Goal: Transaction & Acquisition: Obtain resource

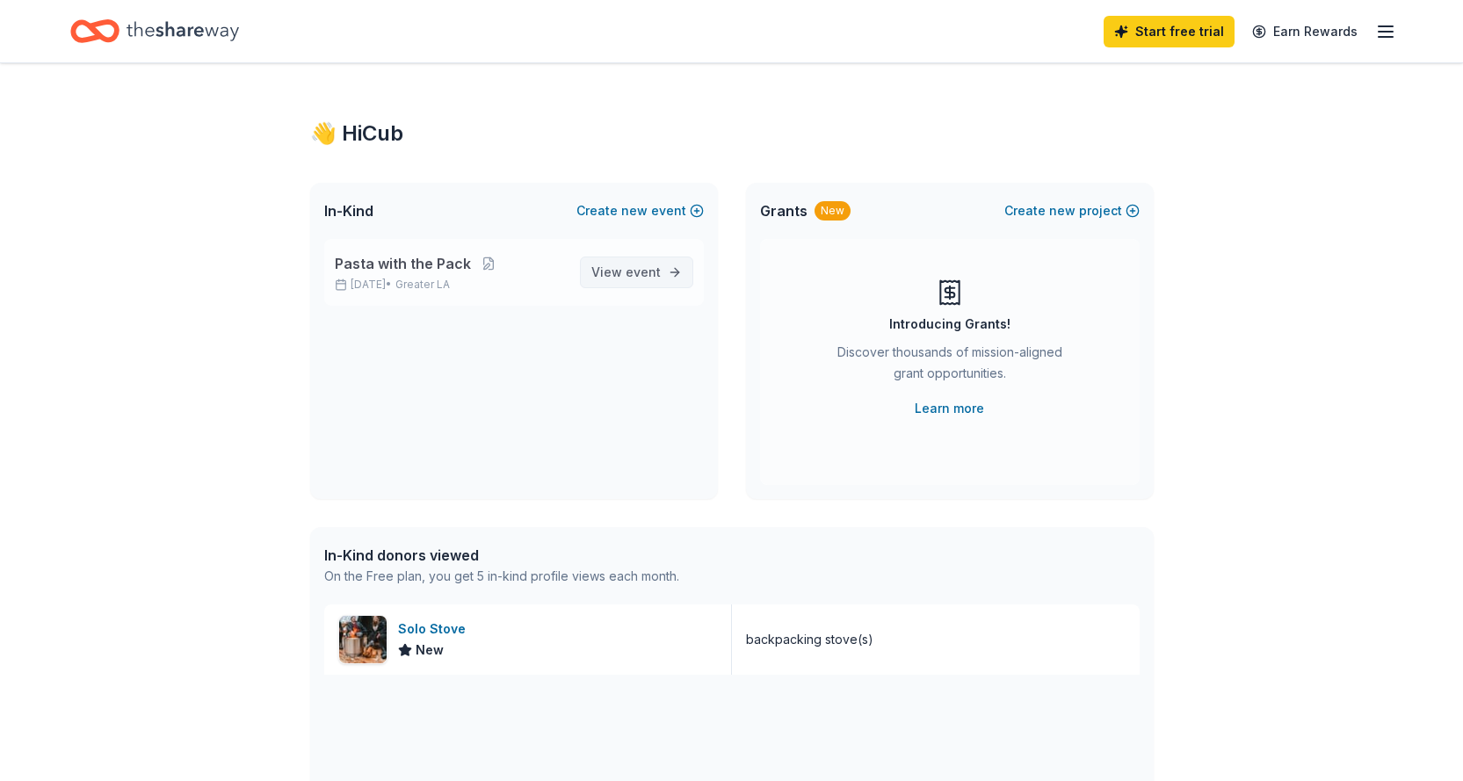
click at [608, 275] on span "View event" at bounding box center [625, 272] width 69 height 21
click at [419, 628] on div "Solo Stove" at bounding box center [435, 629] width 75 height 21
click at [620, 272] on span "View event" at bounding box center [625, 272] width 69 height 21
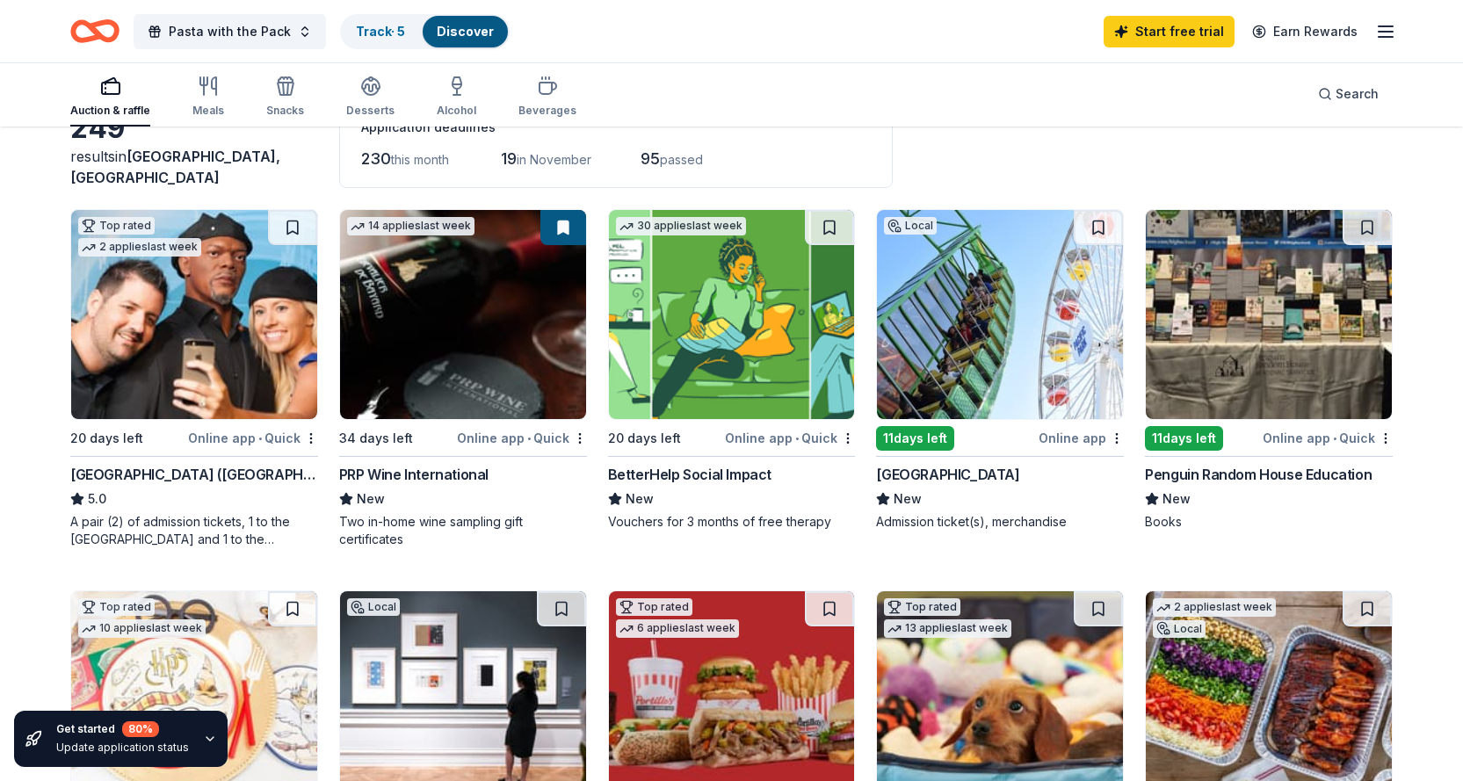
scroll to position [88, 0]
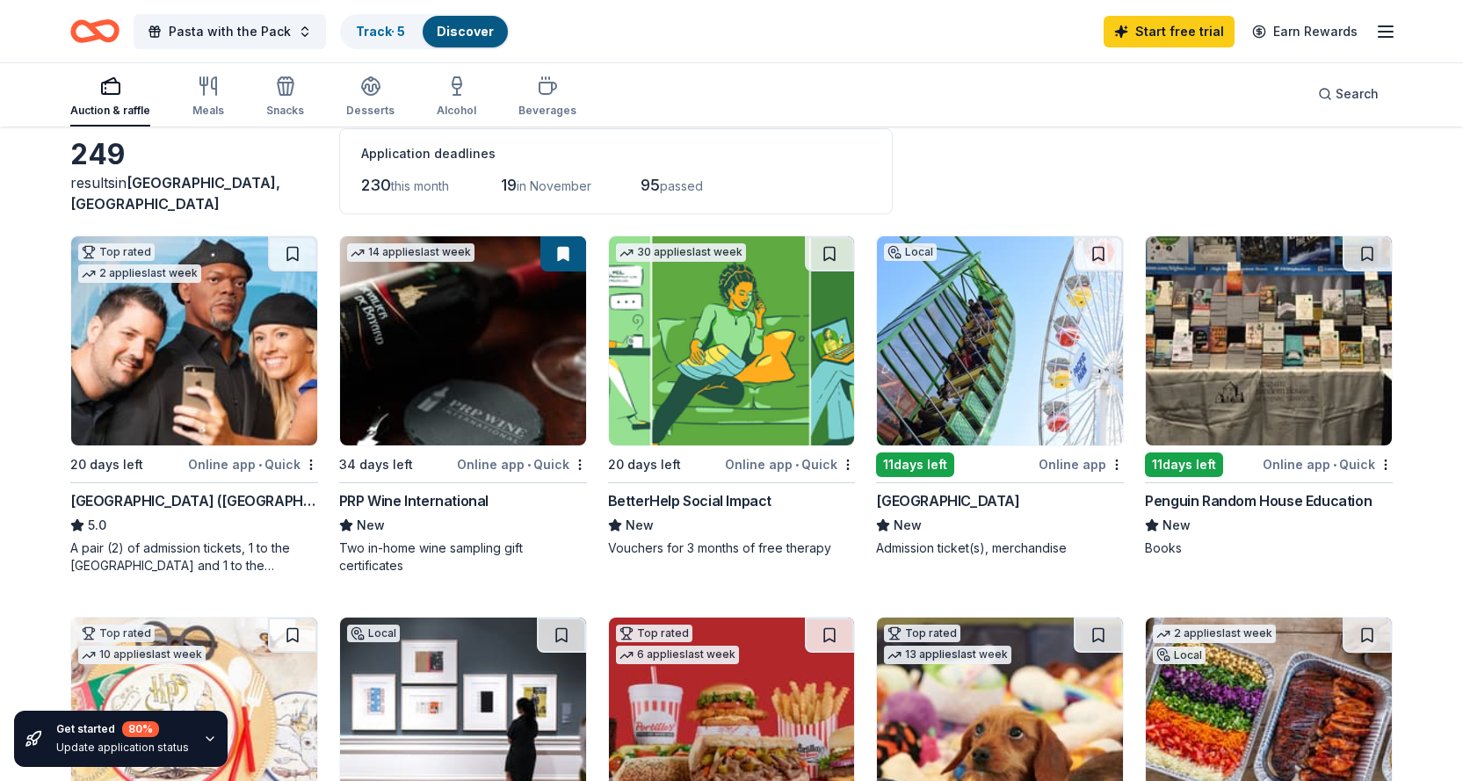
click at [960, 320] on img at bounding box center [1000, 340] width 246 height 209
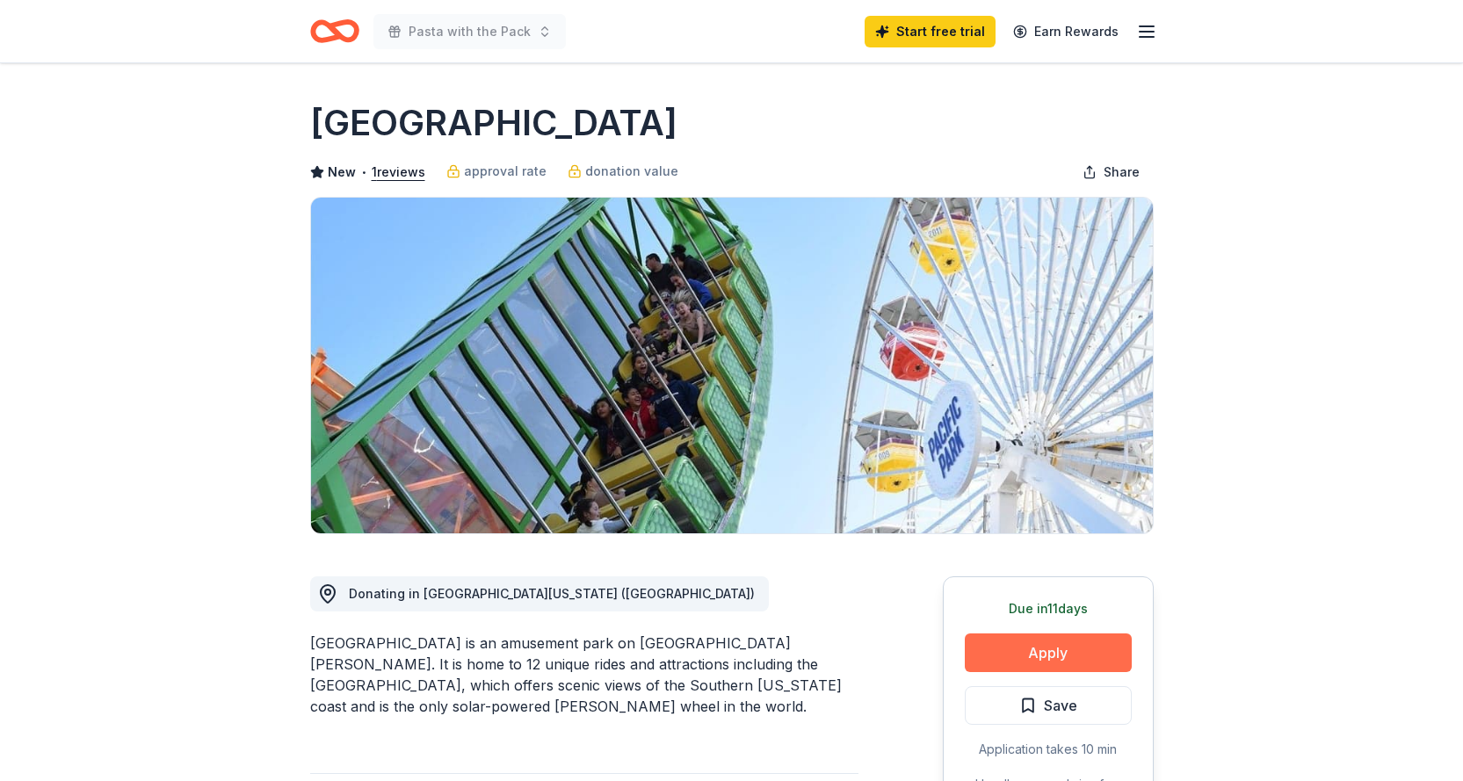
click at [988, 650] on button "Apply" at bounding box center [1048, 653] width 167 height 39
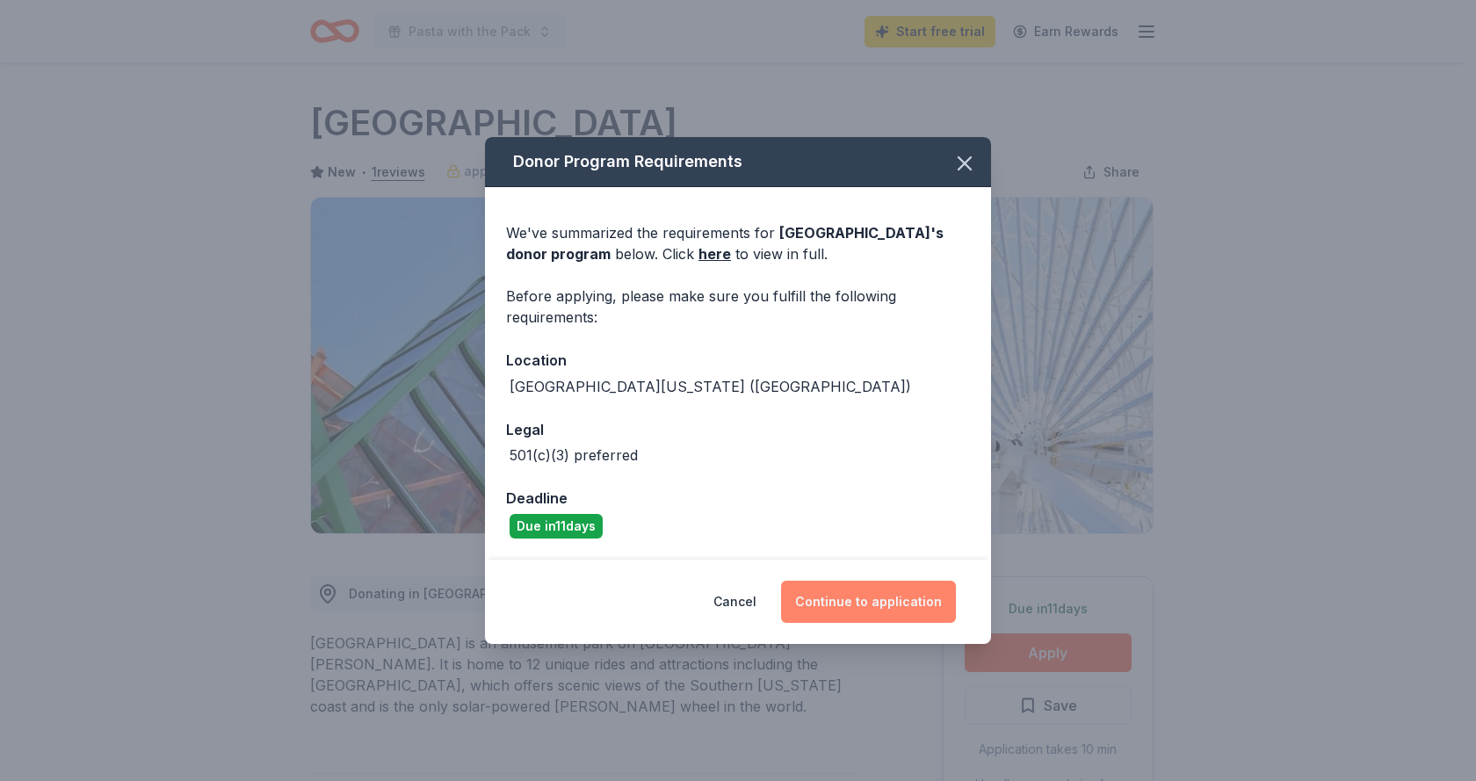
click at [881, 596] on button "Continue to application" at bounding box center [868, 602] width 175 height 42
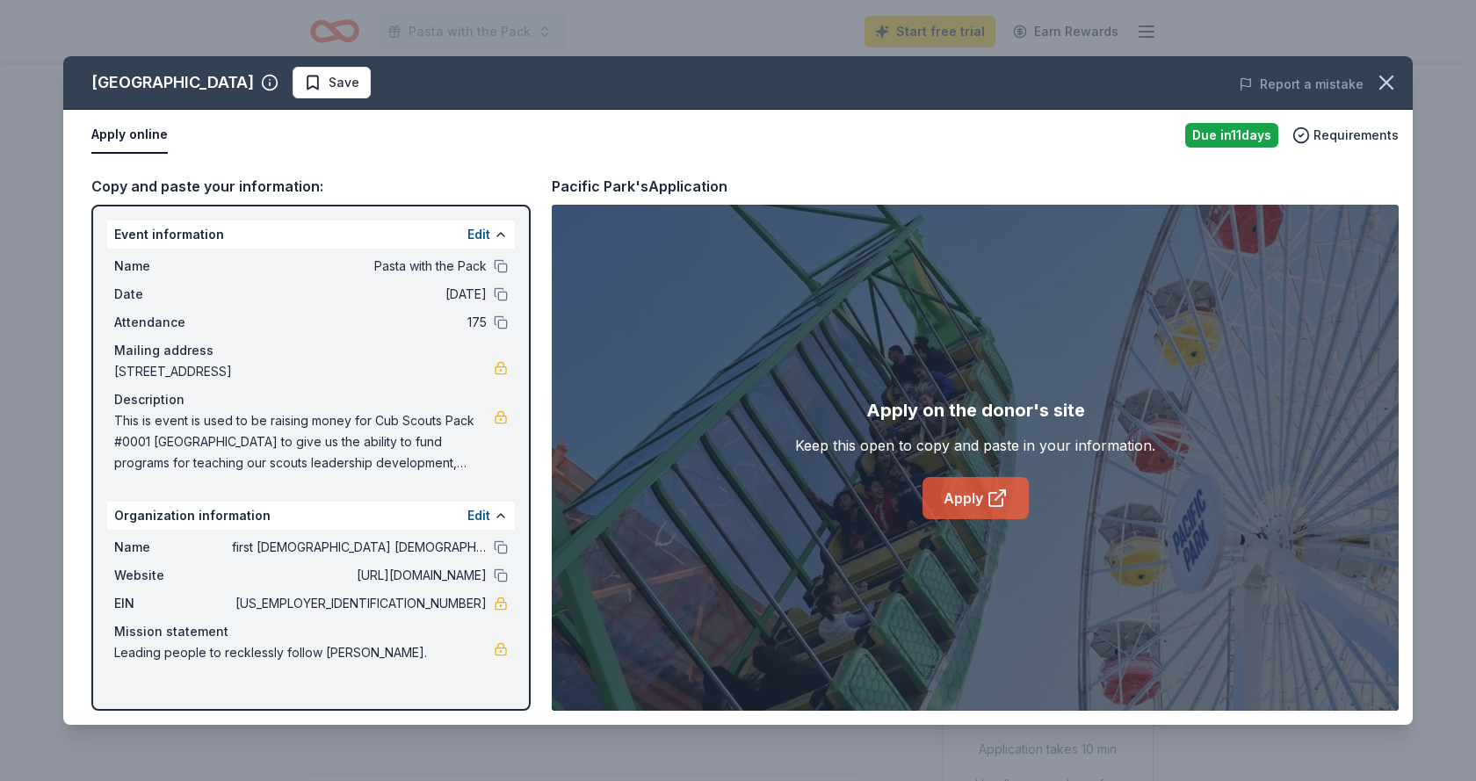
click at [965, 501] on link "Apply" at bounding box center [976, 498] width 106 height 42
